Goal: Task Accomplishment & Management: Complete application form

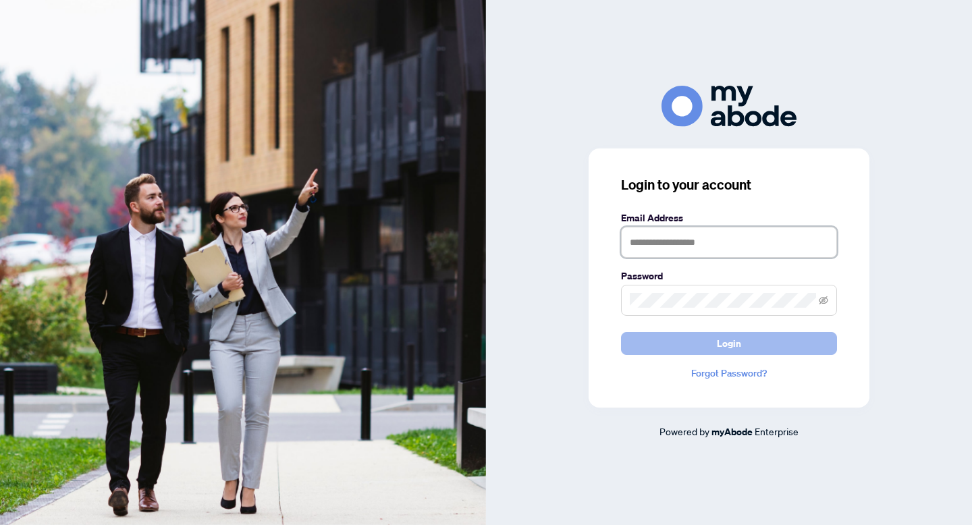
type input "**********"
click at [689, 346] on button "Login" at bounding box center [729, 343] width 216 height 23
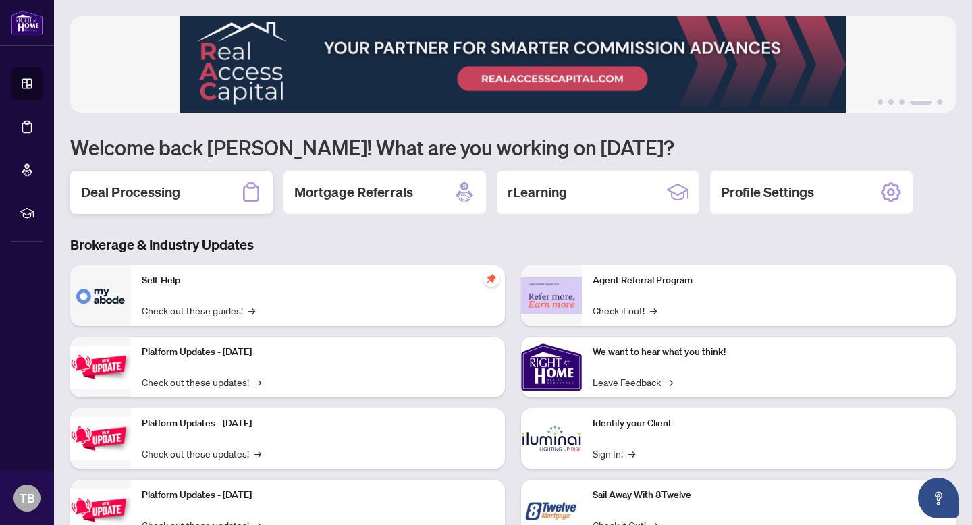
click at [157, 184] on h2 "Deal Processing" at bounding box center [130, 192] width 99 height 19
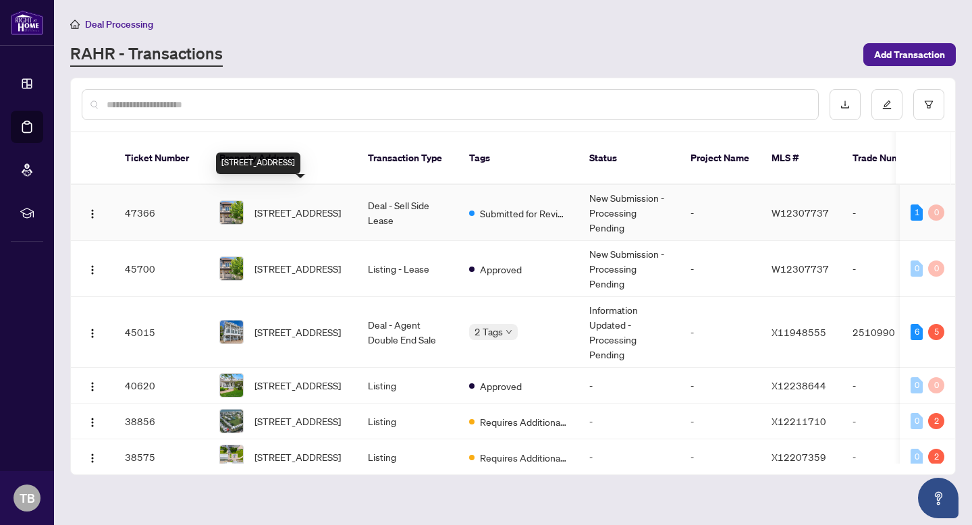
click at [280, 205] on span "[STREET_ADDRESS]" at bounding box center [298, 212] width 86 height 15
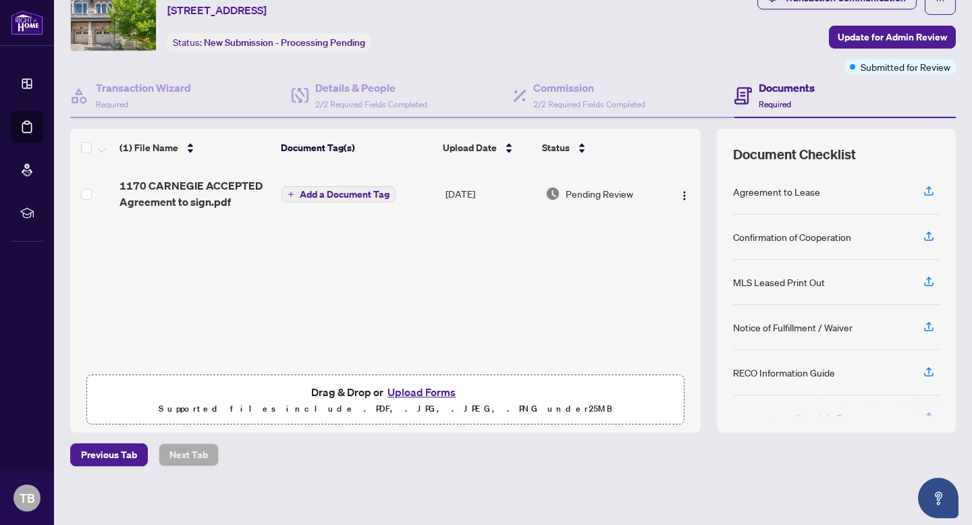
scroll to position [59, 0]
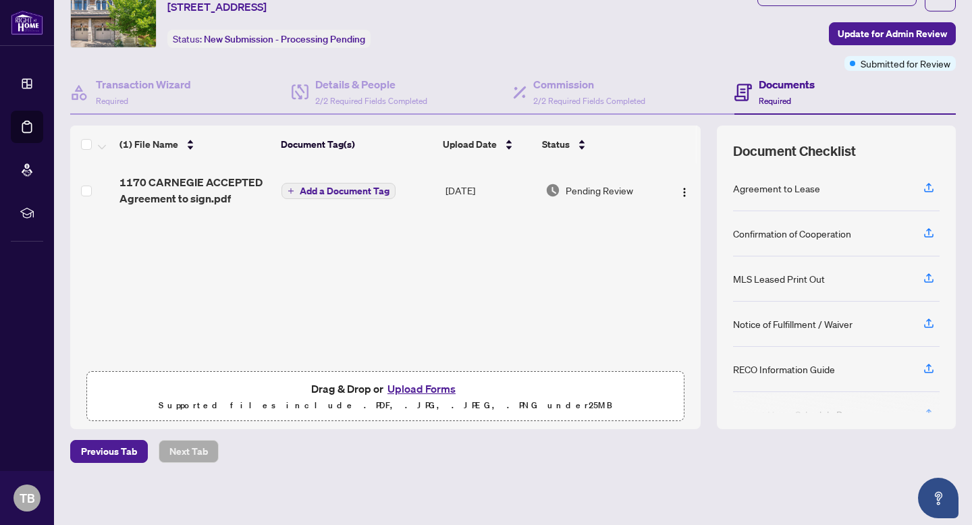
click at [417, 385] on button "Upload Forms" at bounding box center [422, 389] width 76 height 18
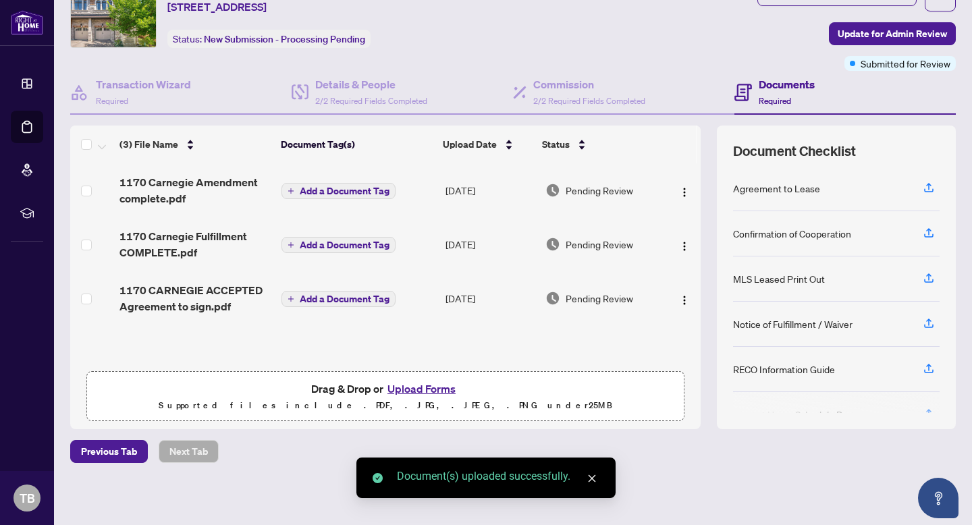
click at [409, 387] on button "Upload Forms" at bounding box center [422, 389] width 76 height 18
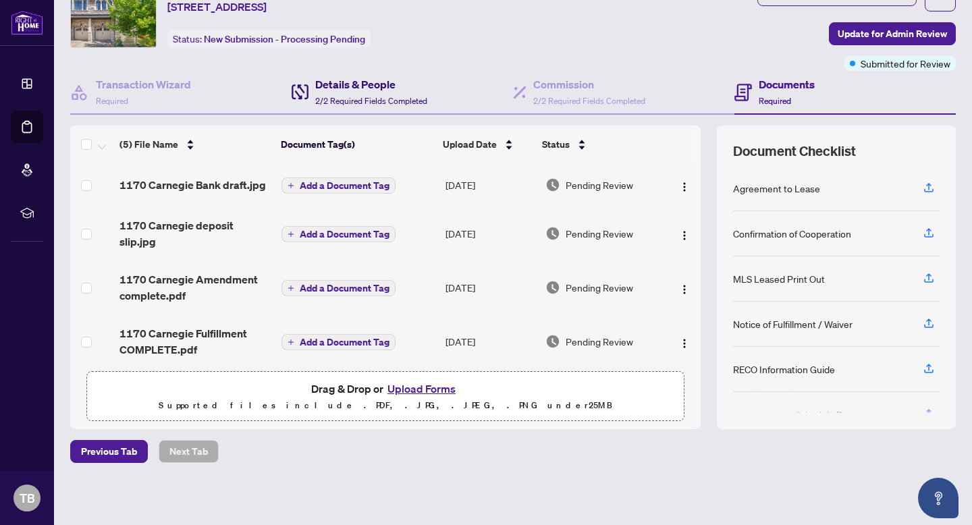
click at [363, 81] on h4 "Details & People" at bounding box center [371, 84] width 112 height 16
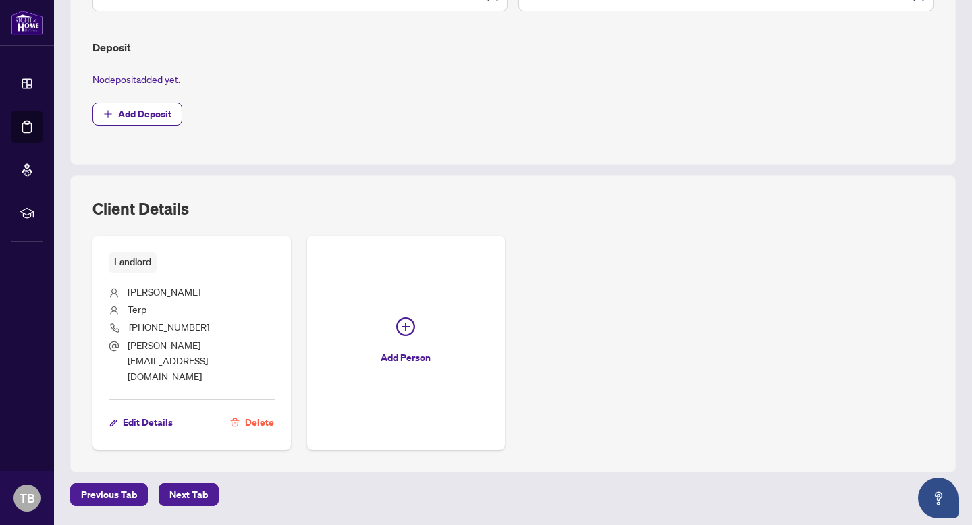
scroll to position [483, 0]
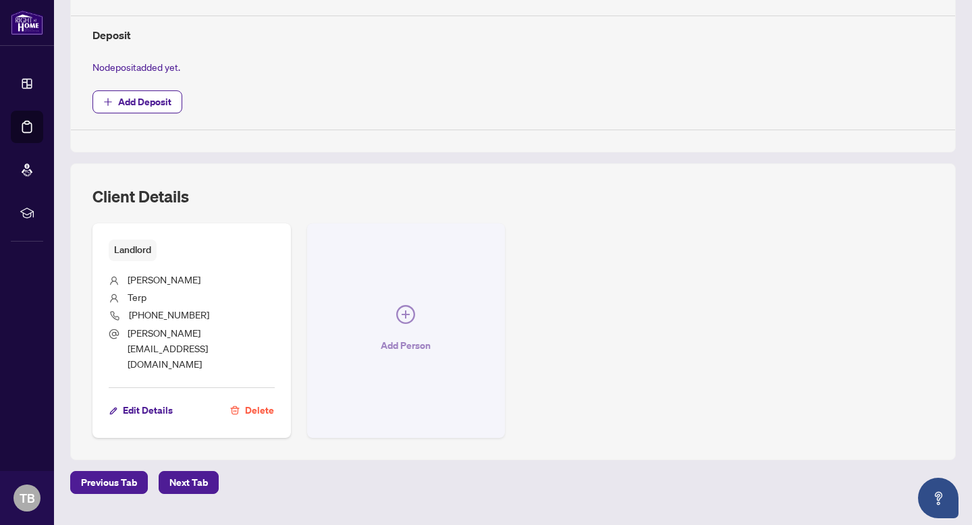
click at [407, 311] on icon "plus-circle" at bounding box center [406, 315] width 8 height 8
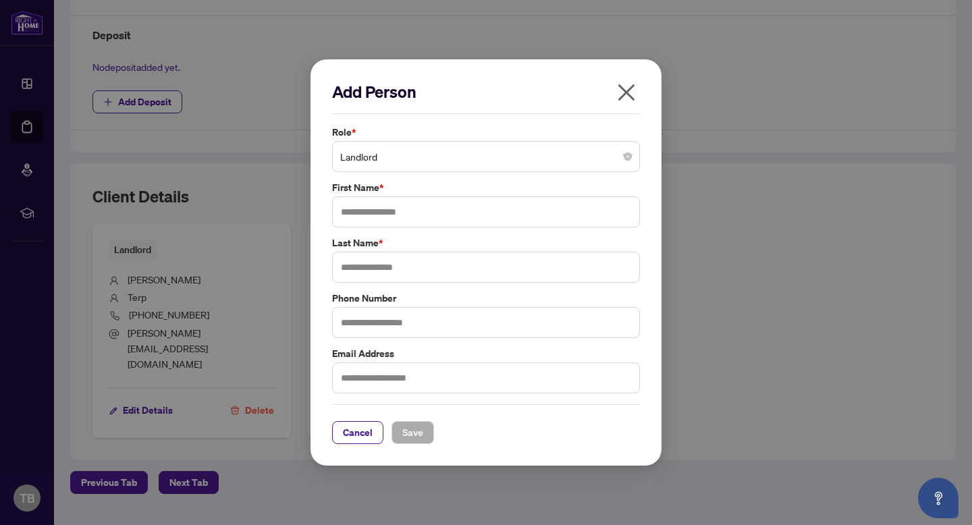
click at [369, 152] on span "Landlord" at bounding box center [486, 157] width 292 height 26
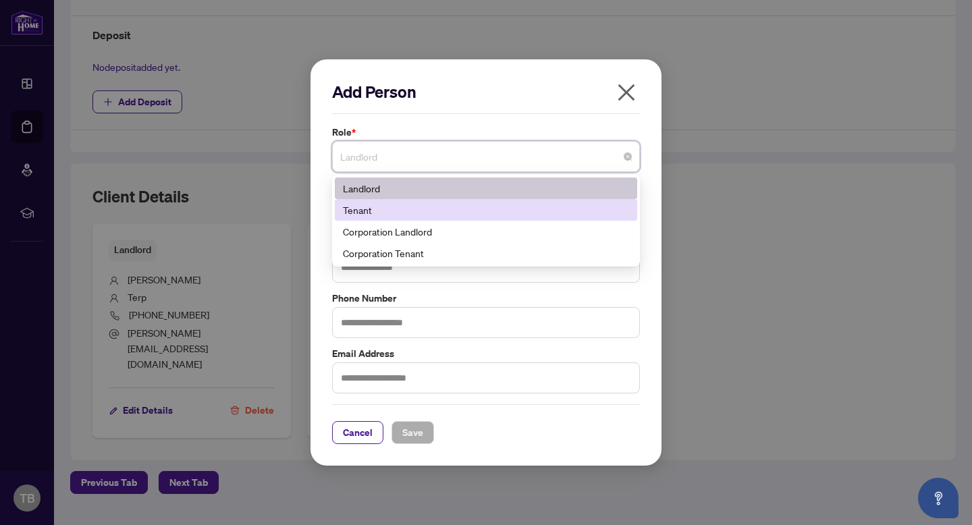
click at [367, 207] on div "Tenant" at bounding box center [486, 210] width 286 height 15
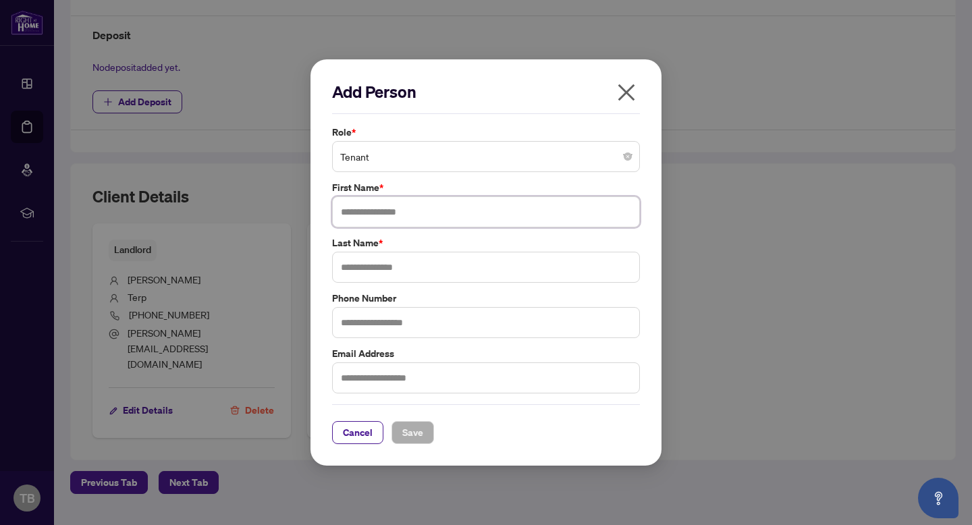
click at [363, 217] on input "text" at bounding box center [486, 212] width 308 height 31
type input "******"
type input "****"
click at [416, 437] on span "Save" at bounding box center [412, 433] width 21 height 22
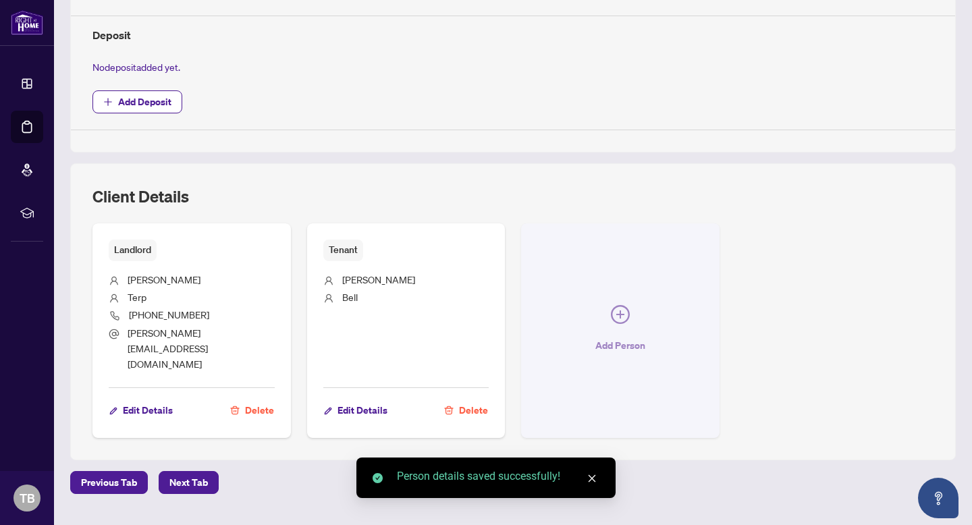
click at [622, 305] on icon "plus-circle" at bounding box center [620, 314] width 19 height 19
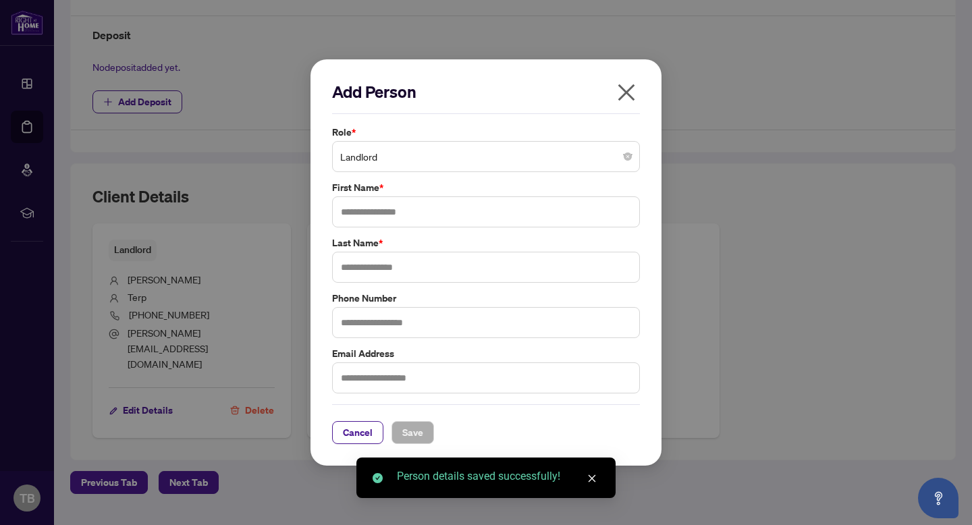
click at [378, 163] on span "Landlord" at bounding box center [486, 157] width 292 height 26
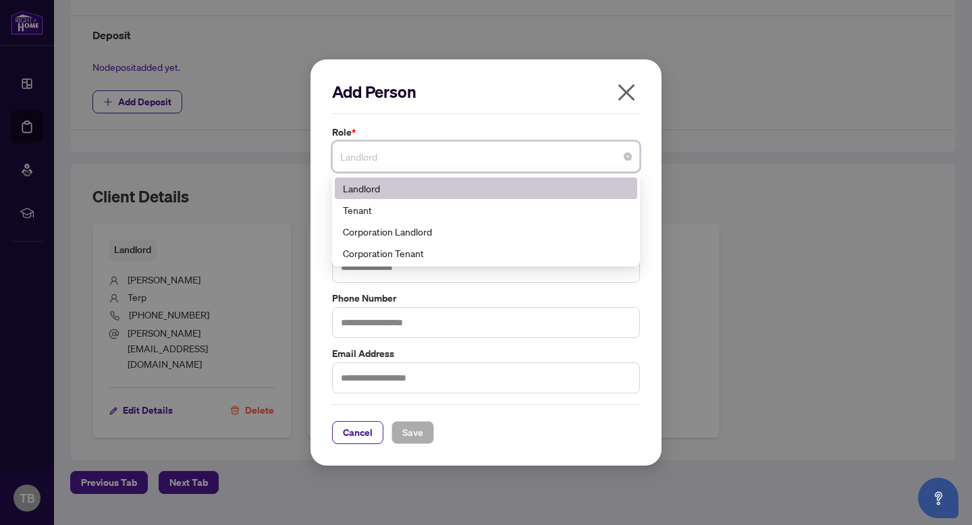
click at [628, 90] on icon "close" at bounding box center [627, 92] width 17 height 17
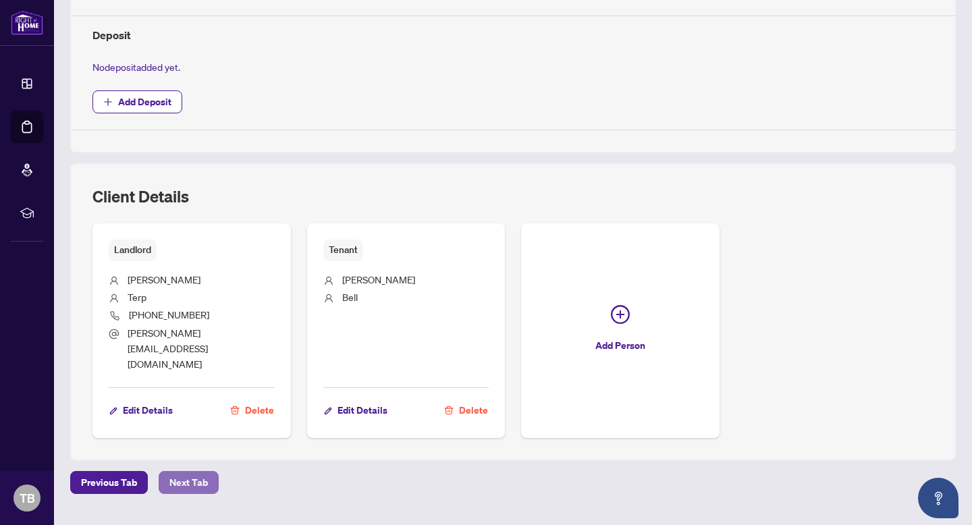
click at [186, 472] on span "Next Tab" at bounding box center [188, 483] width 38 height 22
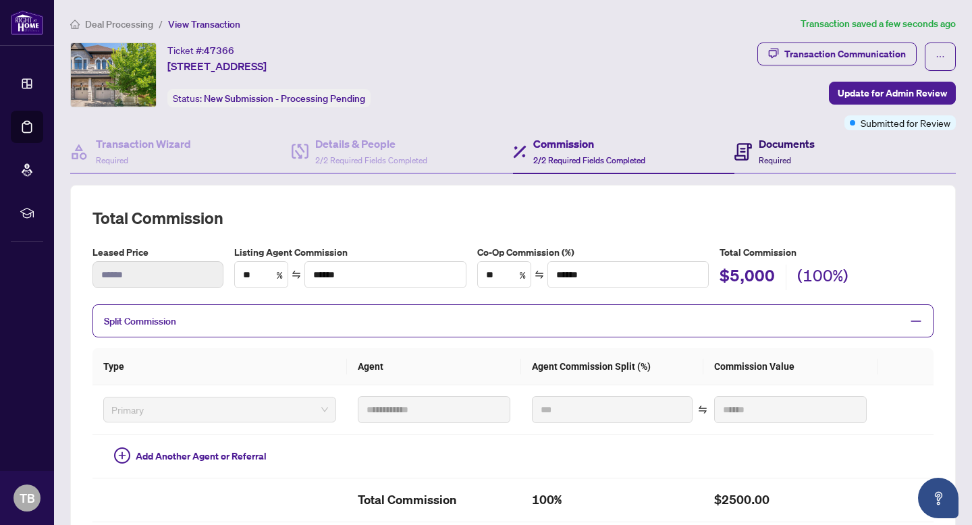
click at [781, 146] on h4 "Documents" at bounding box center [787, 144] width 56 height 16
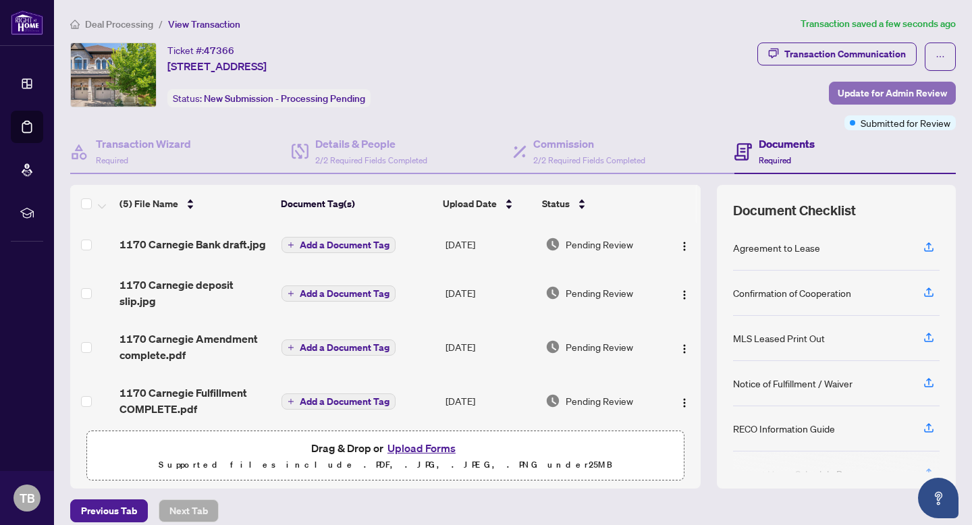
click at [847, 91] on span "Update for Admin Review" at bounding box center [892, 93] width 109 height 22
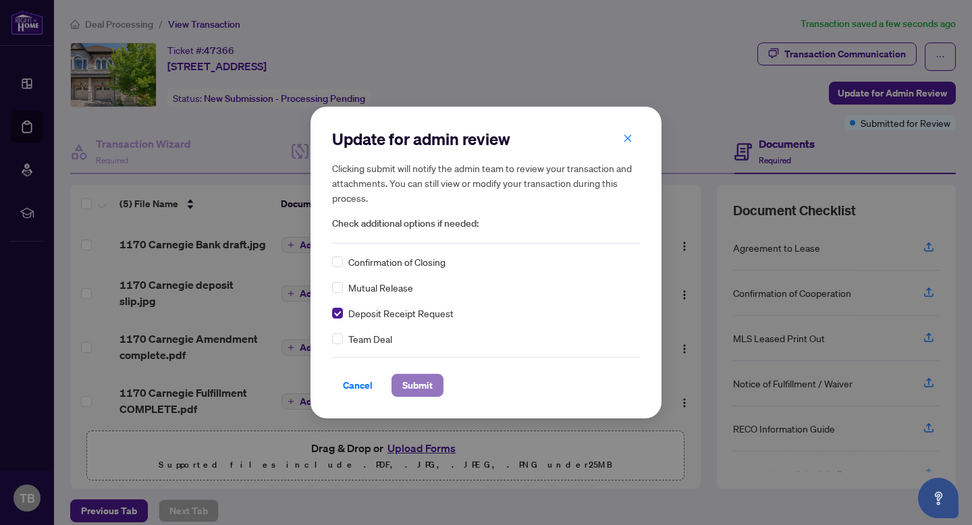
click at [414, 382] on span "Submit" at bounding box center [417, 386] width 30 height 22
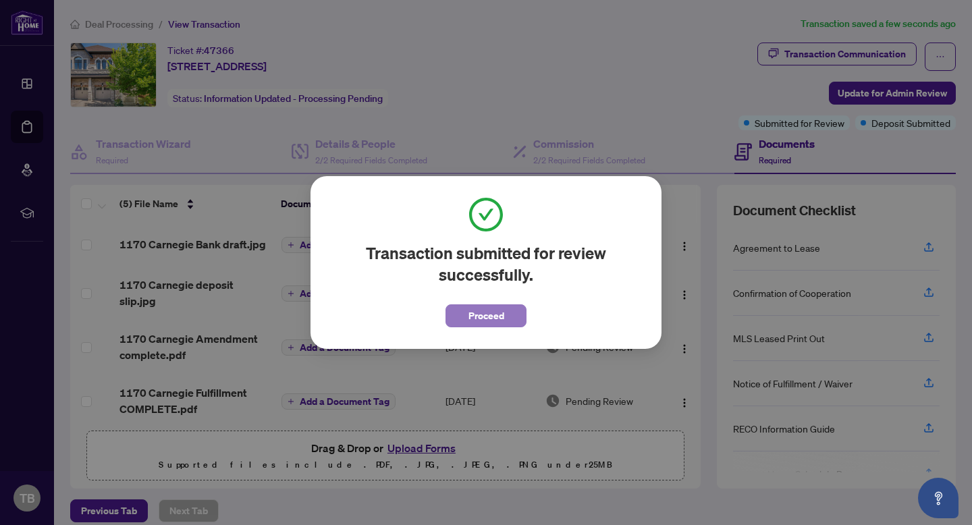
click at [486, 321] on span "Proceed" at bounding box center [487, 316] width 36 height 22
